Goal: Transaction & Acquisition: Purchase product/service

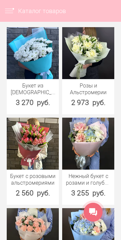
scroll to position [216, 0]
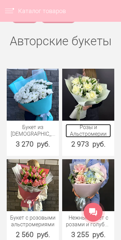
click at [102, 137] on link "Розы и Альстромерии" at bounding box center [87, 130] width 45 height 13
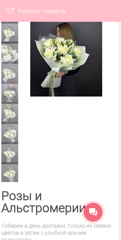
scroll to position [78, 0]
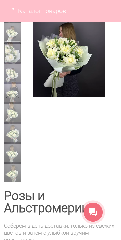
click at [11, 53] on img at bounding box center [12, 53] width 17 height 22
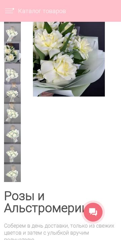
click at [14, 80] on img at bounding box center [12, 73] width 17 height 22
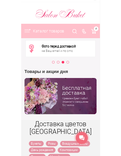
scroll to position [8, 0]
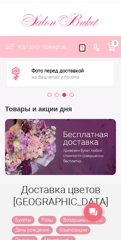
click at [80, 50] on icon at bounding box center [82, 47] width 7 height 7
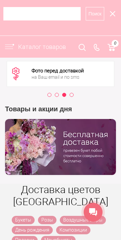
click at [60, 14] on input "search" at bounding box center [41, 13] width 77 height 13
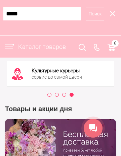
type input "*****"
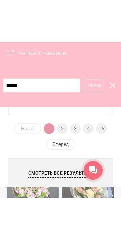
scroll to position [696, 0]
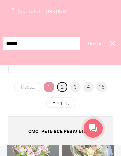
click at [66, 87] on span "2" at bounding box center [62, 87] width 11 height 11
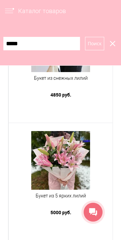
scroll to position [414, 0]
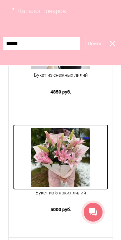
click at [69, 163] on img at bounding box center [60, 157] width 59 height 59
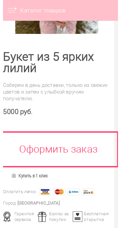
scroll to position [0, 4]
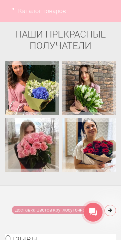
scroll to position [4870, 0]
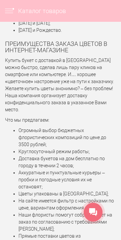
scroll to position [4318, 0]
